Goal: Information Seeking & Learning: Learn about a topic

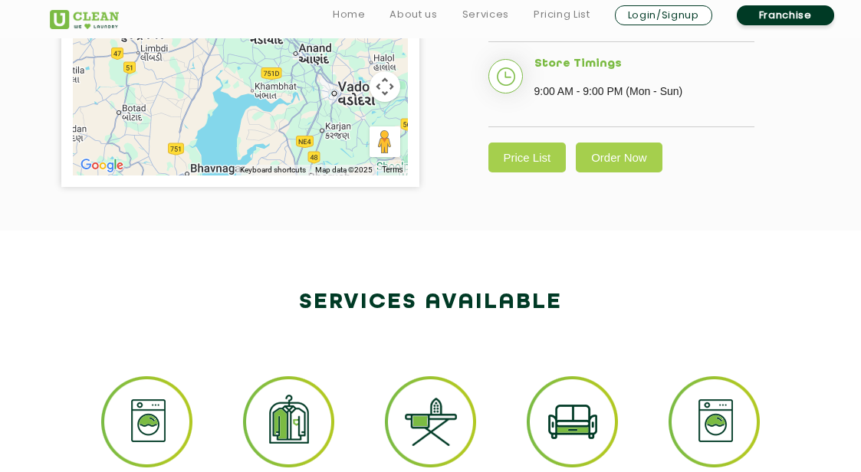
scroll to position [559, 0]
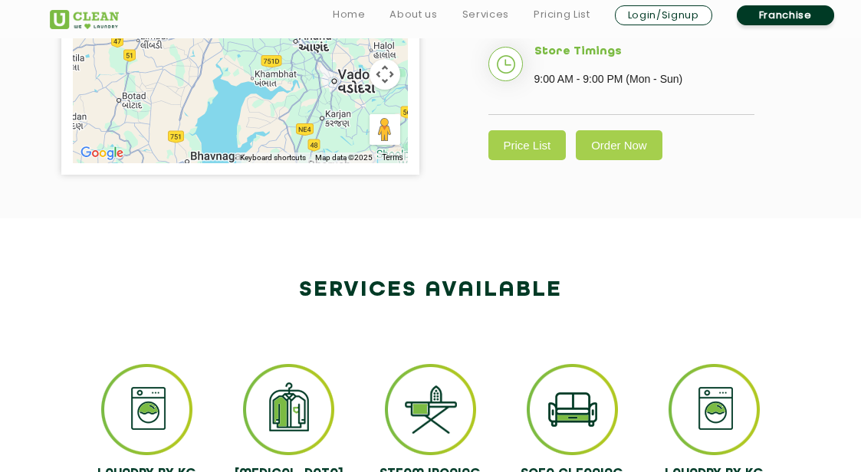
click at [517, 130] on link "Price List" at bounding box center [527, 145] width 78 height 30
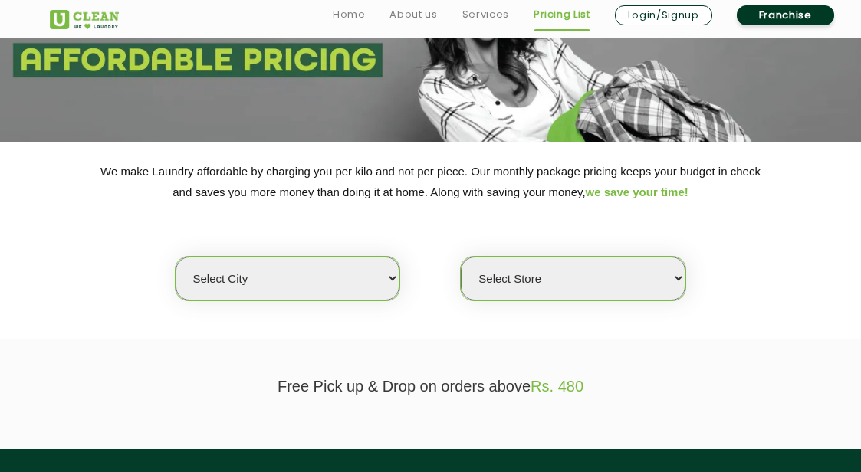
scroll to position [137, 0]
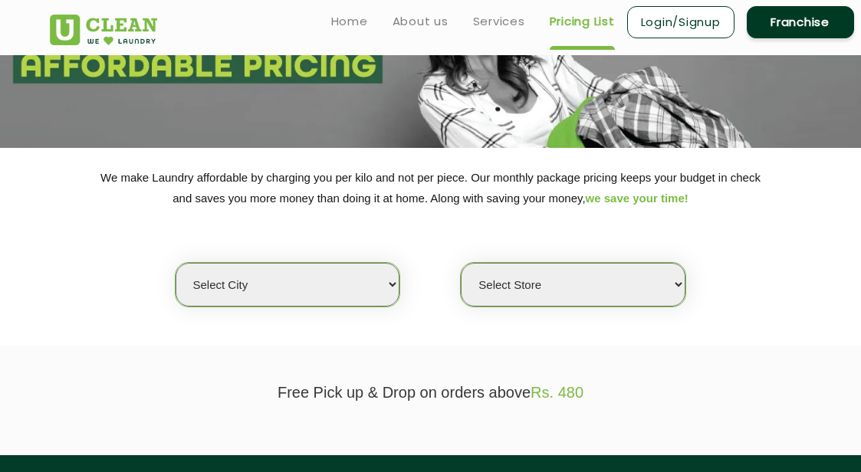
click at [300, 278] on select "Select city [GEOGRAPHIC_DATA] [GEOGRAPHIC_DATA] [GEOGRAPHIC_DATA] [GEOGRAPHIC_D…" at bounding box center [288, 285] width 224 height 44
select select "12"
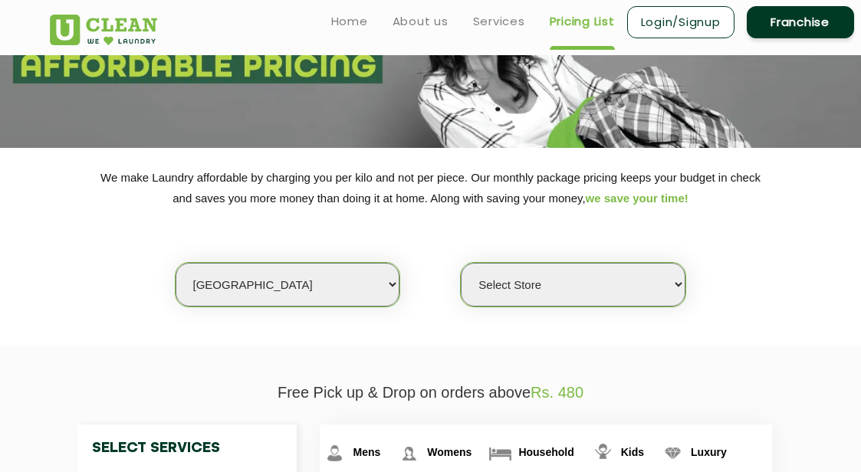
scroll to position [136, 0]
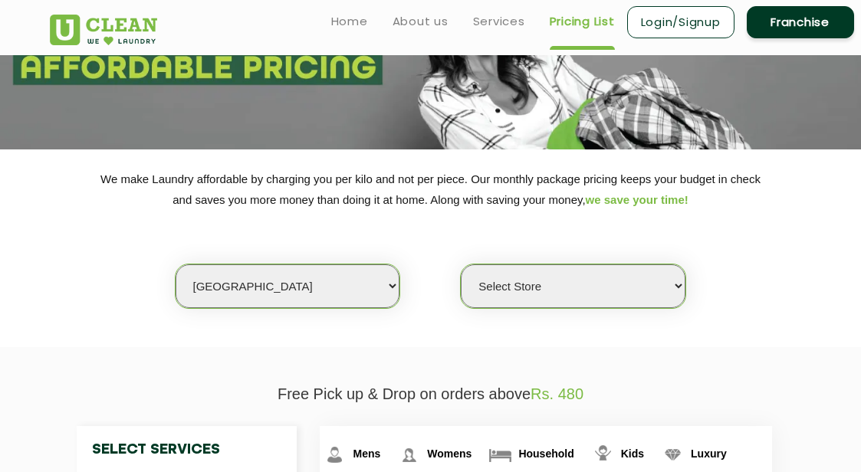
click at [515, 300] on select "Select Store UClean Shivranjani" at bounding box center [573, 286] width 224 height 44
select select "25"
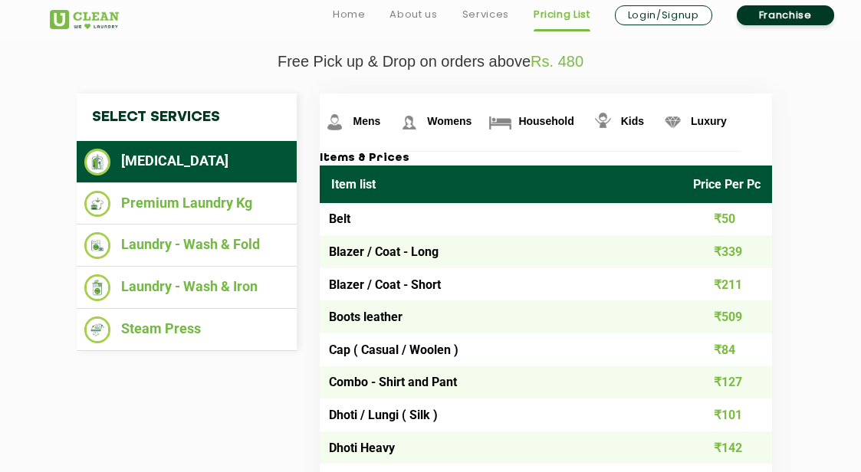
scroll to position [476, 0]
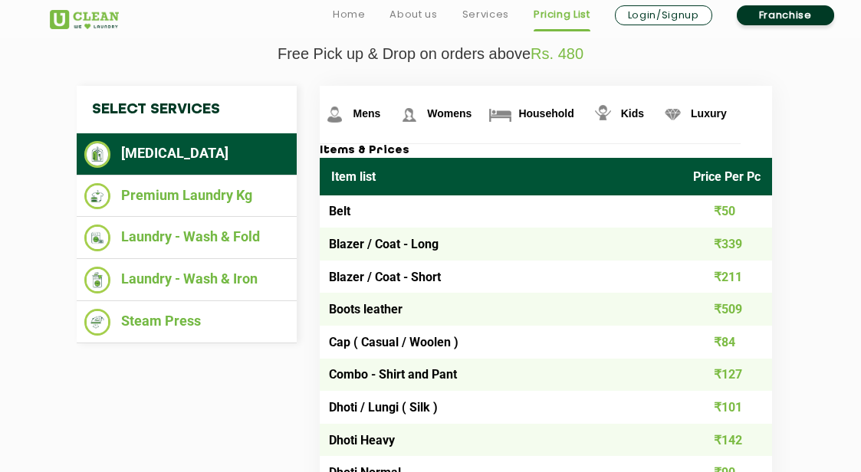
click at [246, 192] on li "Premium Laundry Kg" at bounding box center [186, 196] width 205 height 27
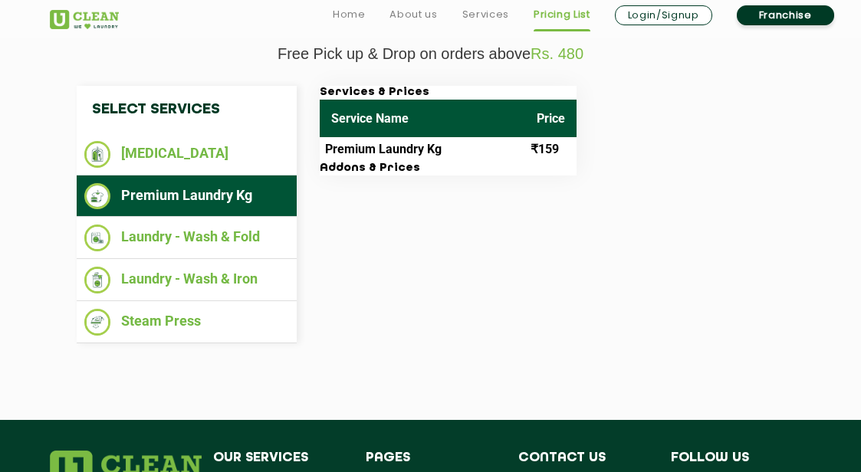
click at [532, 126] on th "Price" at bounding box center [550, 119] width 51 height 38
click at [399, 136] on th "Service Name" at bounding box center [422, 119] width 205 height 38
click at [494, 173] on h3 "Addons & Prices" at bounding box center [448, 169] width 257 height 14
click at [538, 139] on td "₹159" at bounding box center [550, 149] width 51 height 25
click at [538, 137] on th "Price" at bounding box center [550, 119] width 51 height 38
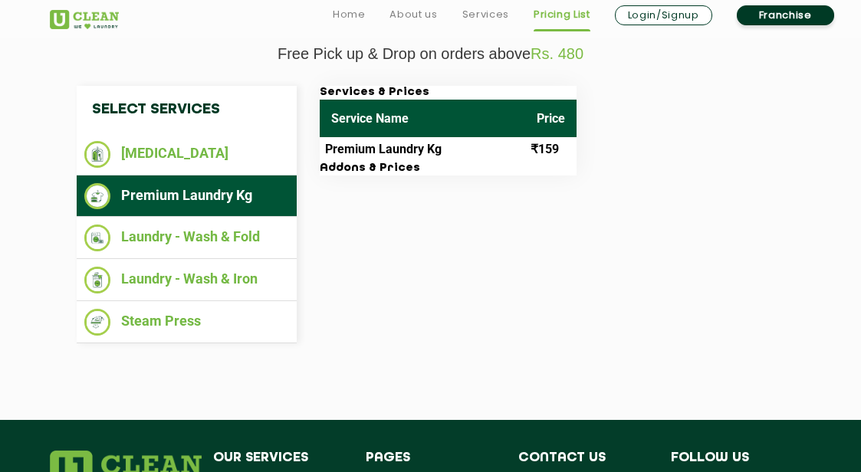
click at [280, 239] on li "Laundry - Wash & Fold" at bounding box center [186, 238] width 205 height 27
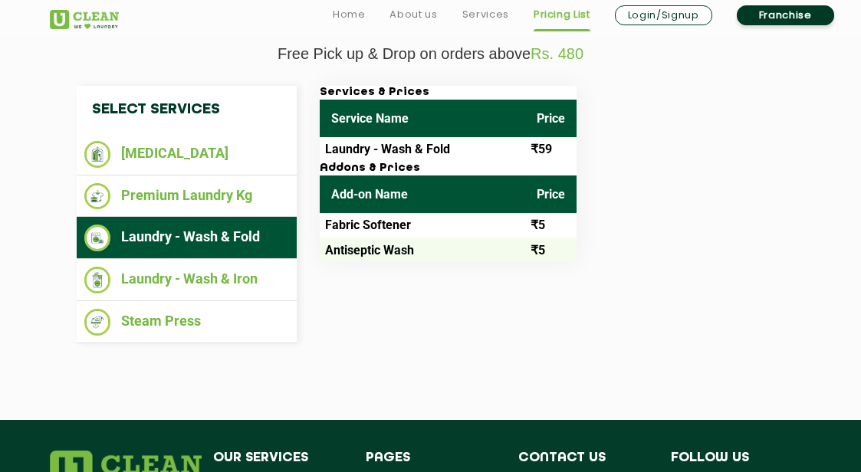
click at [235, 281] on li "Laundry - Wash & Iron" at bounding box center [186, 280] width 205 height 27
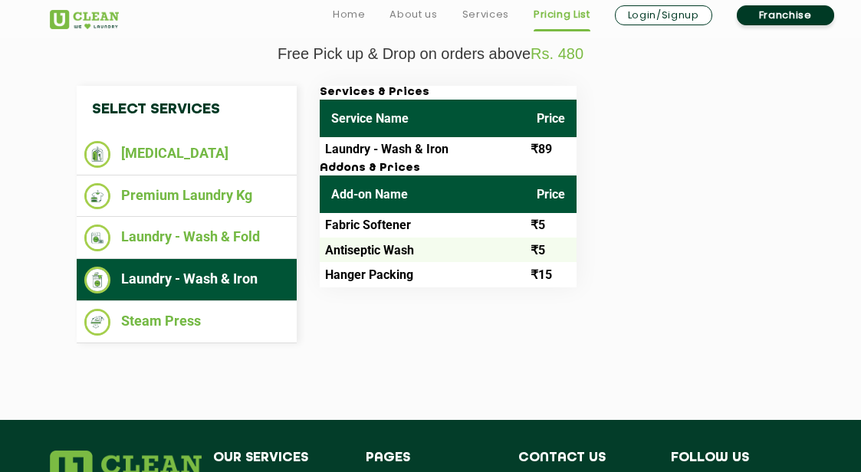
click at [196, 329] on li "Steam Press" at bounding box center [186, 322] width 205 height 27
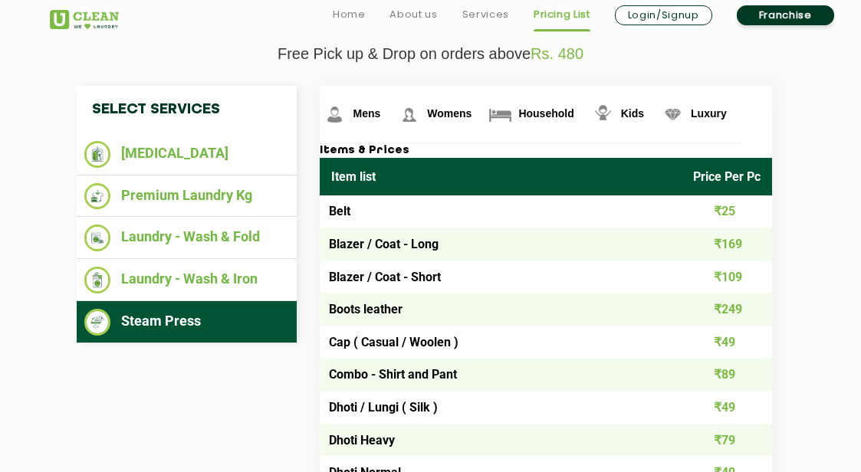
click at [208, 263] on ul "Laundry - Wash & Iron" at bounding box center [187, 280] width 221 height 42
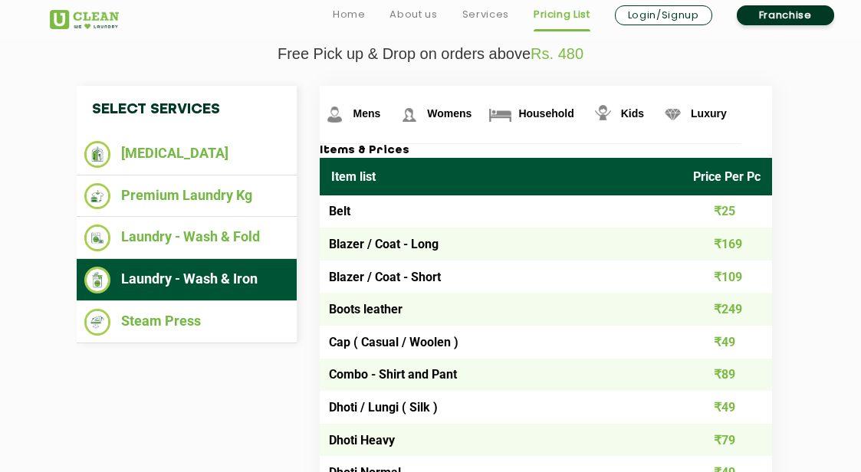
click at [225, 168] on li "[MEDICAL_DATA]" at bounding box center [186, 154] width 205 height 27
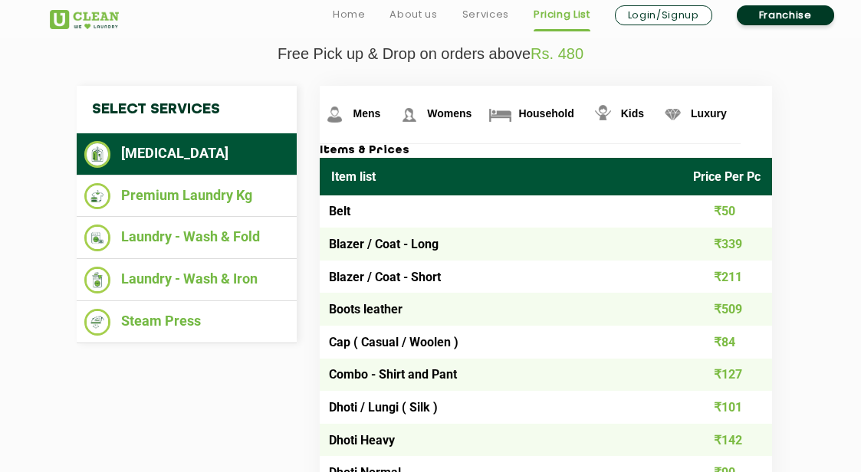
click at [256, 195] on li "Premium Laundry Kg" at bounding box center [186, 196] width 205 height 27
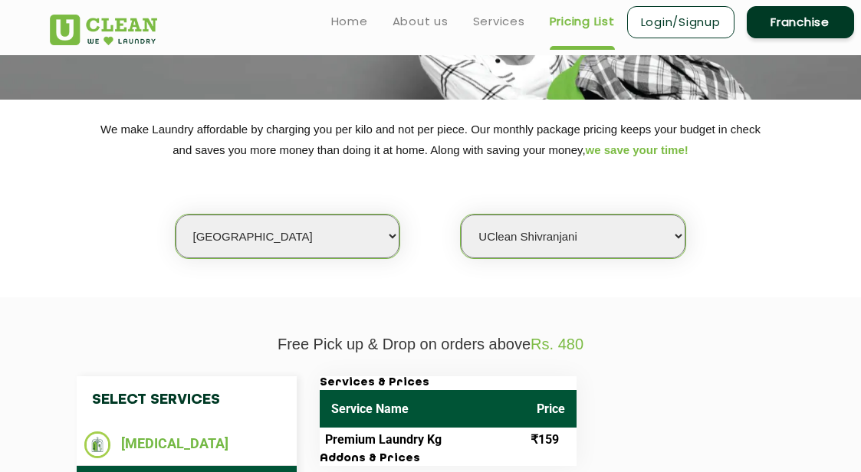
scroll to position [182, 0]
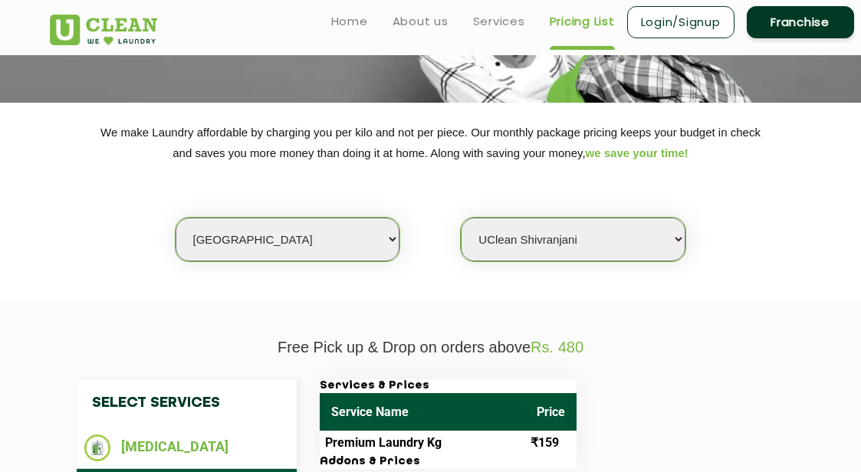
click at [526, 393] on h3 "Services & Prices" at bounding box center [448, 386] width 257 height 14
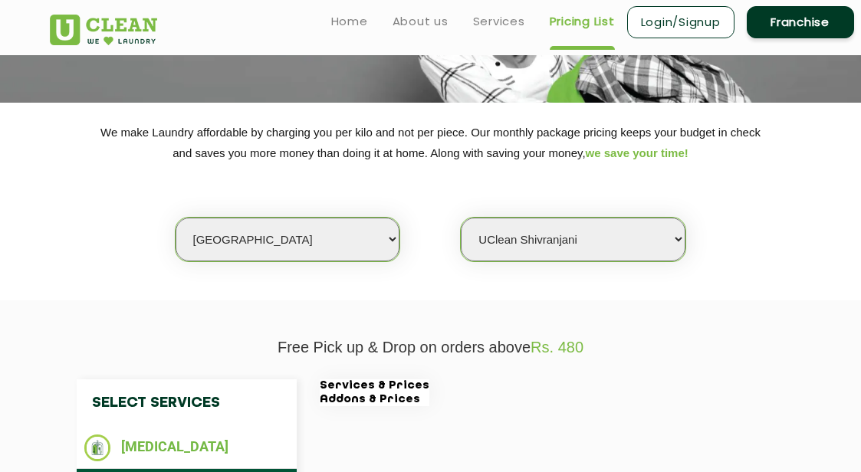
click at [495, 393] on div "Services & Prices Addons & Prices" at bounding box center [551, 392] width 487 height 27
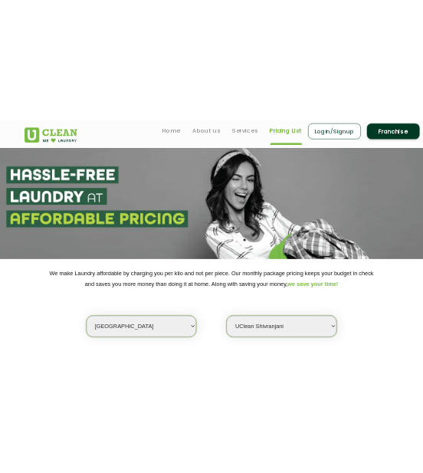
scroll to position [0, 0]
